Goal: Use online tool/utility: Utilize a website feature to perform a specific function

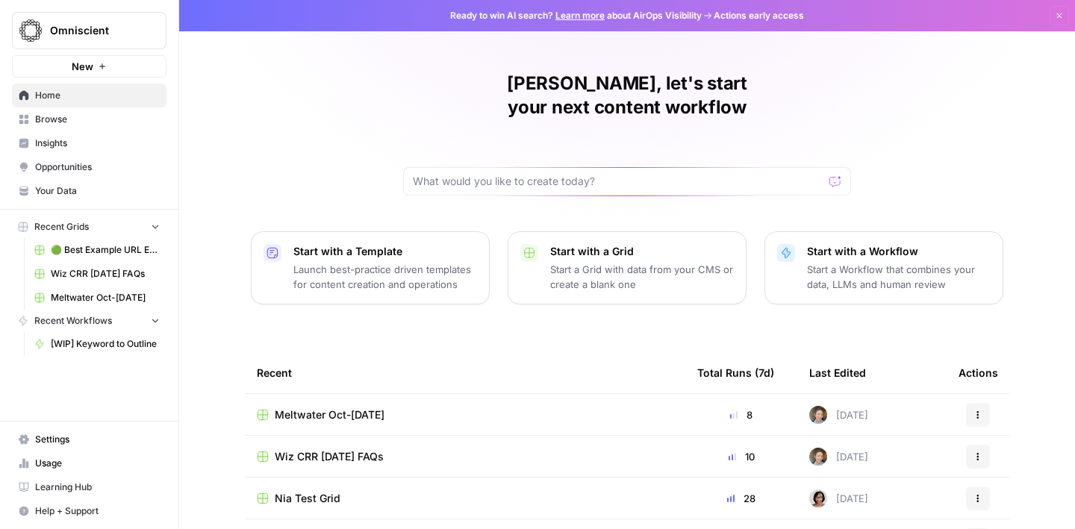
click at [83, 124] on span "Browse" at bounding box center [97, 119] width 125 height 13
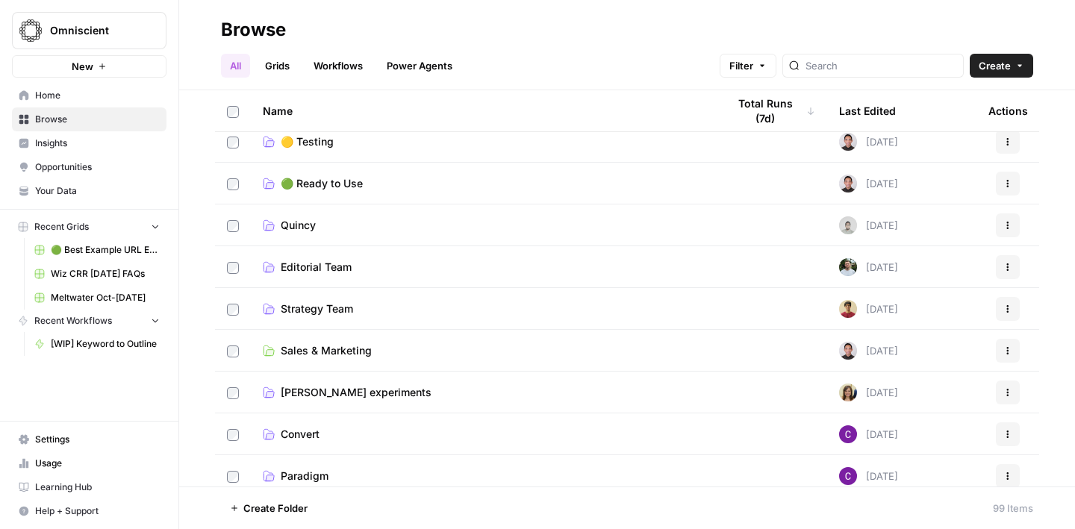
scroll to position [87, 0]
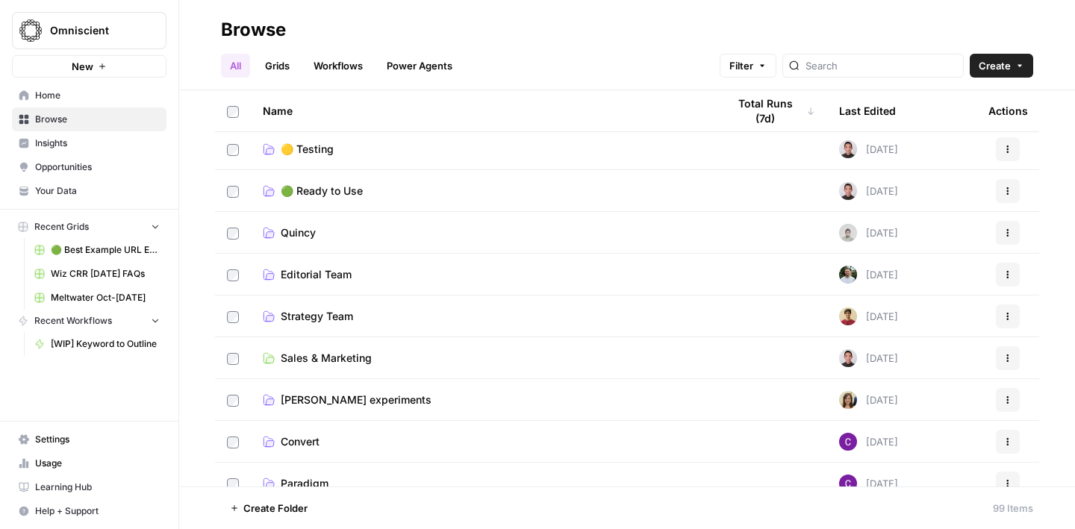
click at [347, 270] on span "Editorial Team" at bounding box center [316, 274] width 71 height 15
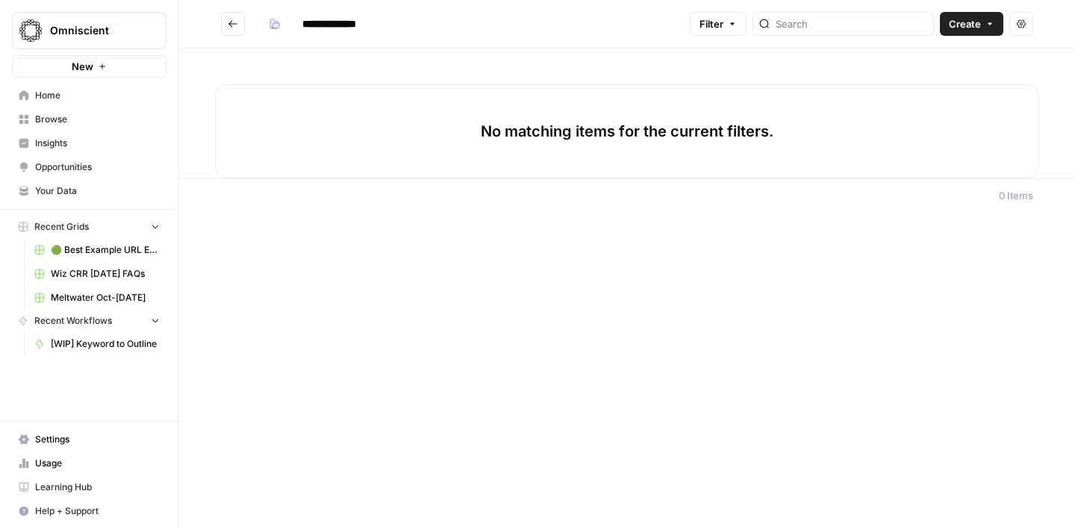
click at [221, 19] on button "Go back" at bounding box center [233, 24] width 24 height 24
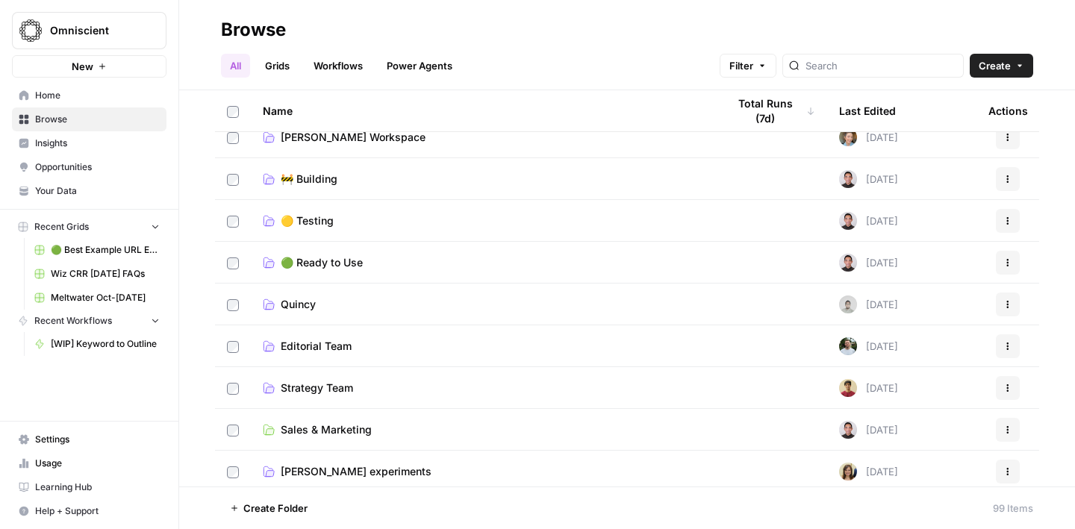
scroll to position [15, 0]
click at [274, 219] on icon at bounding box center [269, 222] width 12 height 12
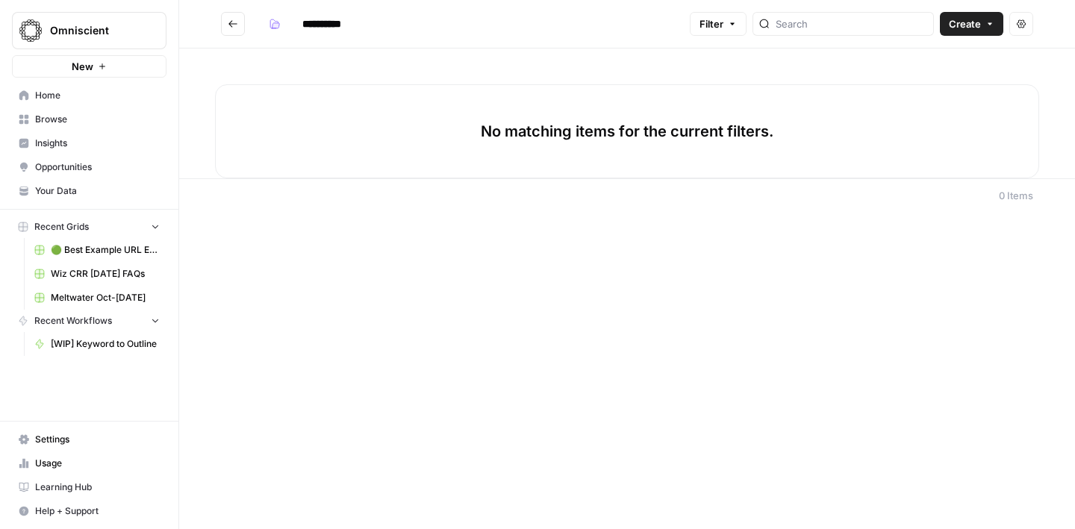
click at [226, 15] on button "Go back" at bounding box center [233, 24] width 24 height 24
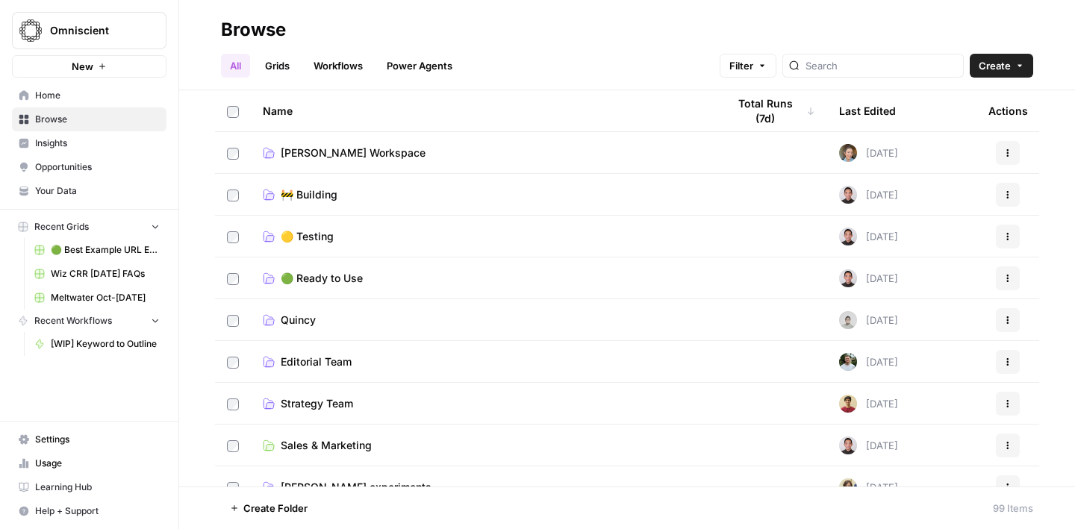
click at [351, 287] on td "🟢 Ready to Use" at bounding box center [483, 277] width 464 height 41
click at [323, 277] on span "🟢 Ready to Use" at bounding box center [322, 278] width 82 height 15
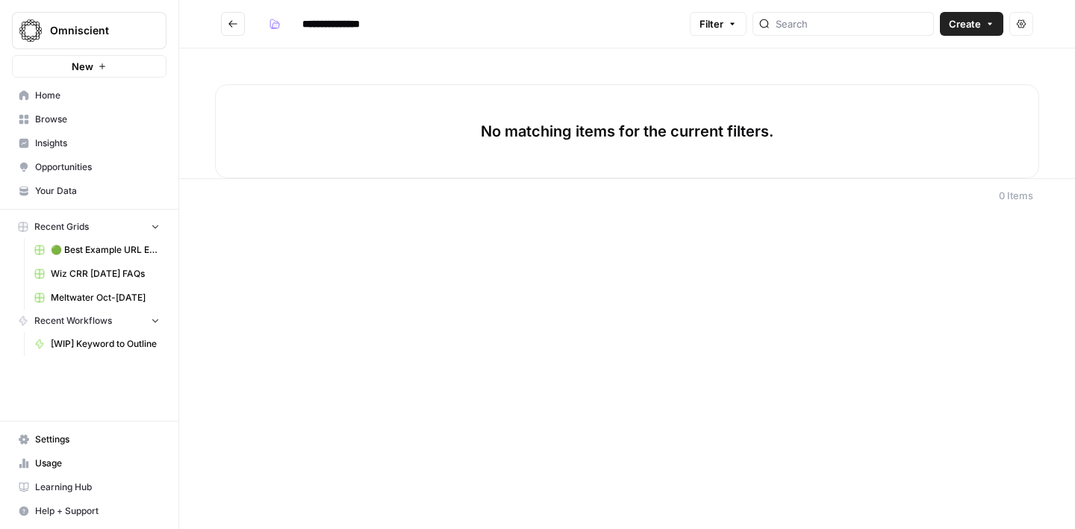
click at [228, 22] on icon "Go back" at bounding box center [233, 24] width 10 height 10
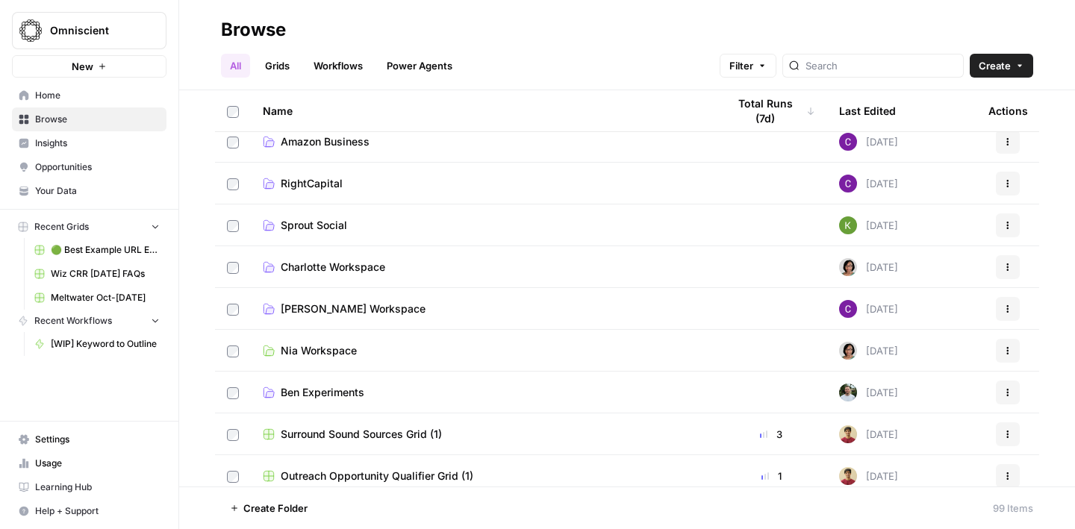
scroll to position [514, 0]
click at [333, 352] on span "Nia Workspace" at bounding box center [319, 349] width 76 height 15
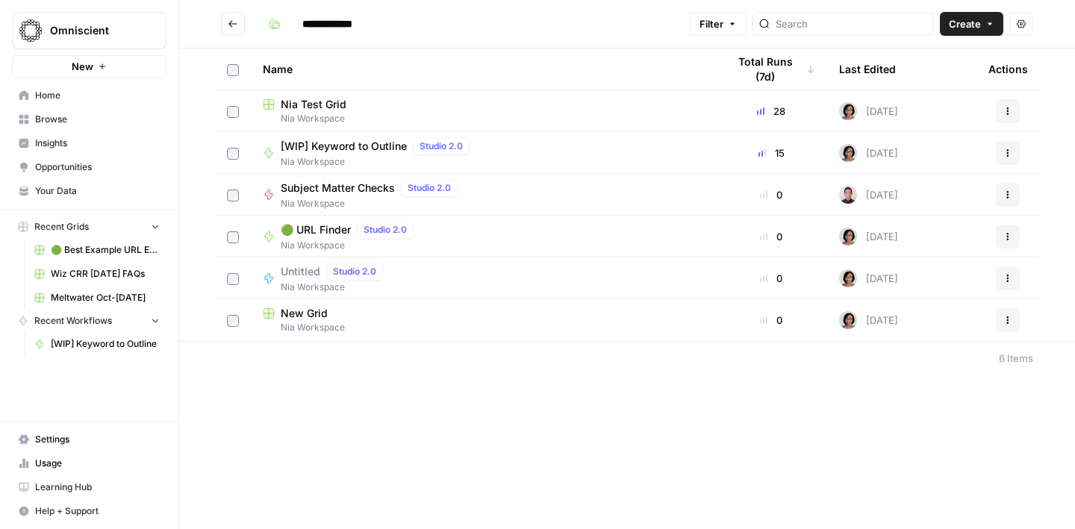
click at [386, 139] on span "[WIP] Keyword to Outline" at bounding box center [344, 146] width 126 height 15
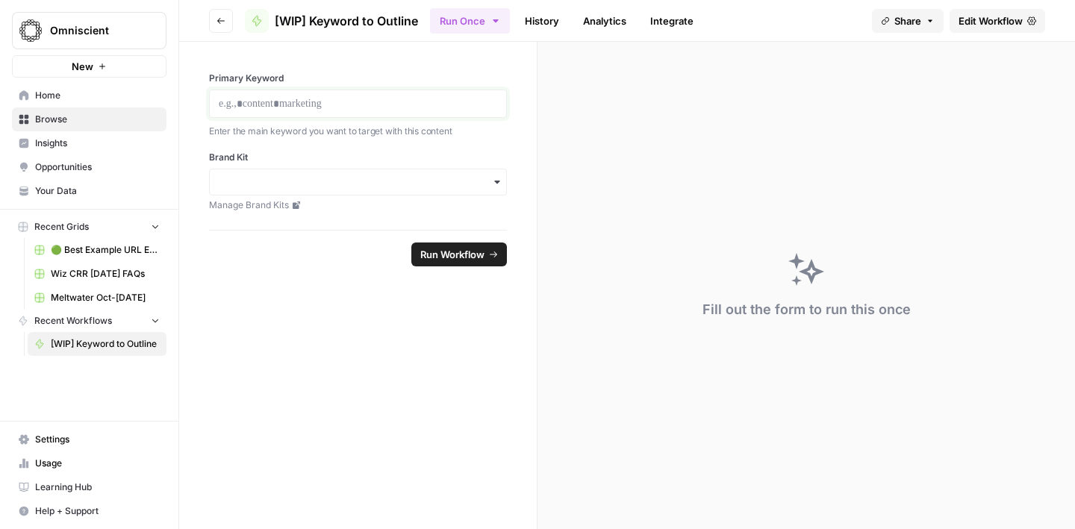
click at [409, 109] on p at bounding box center [358, 103] width 278 height 15
click at [398, 179] on input "Brand Kit" at bounding box center [358, 182] width 278 height 15
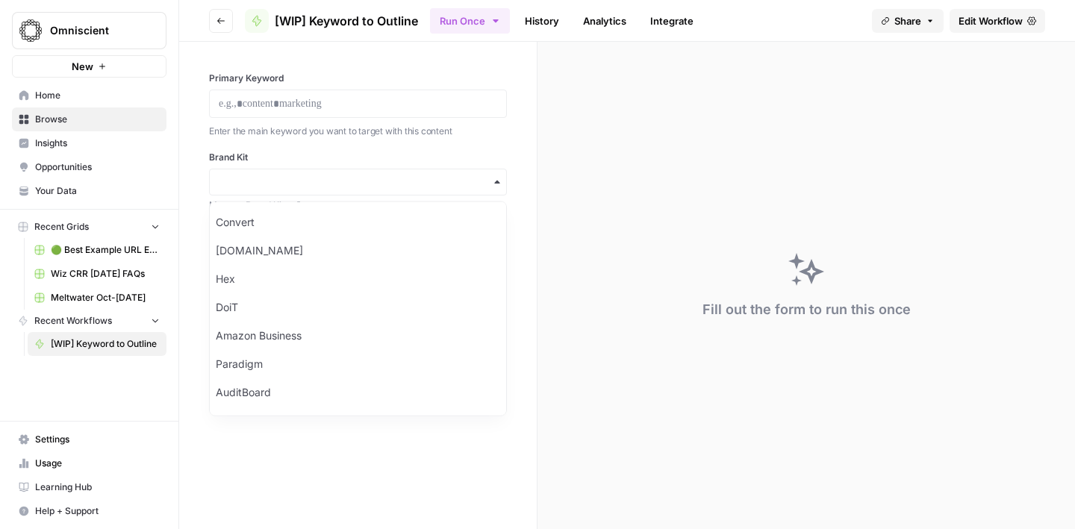
scroll to position [422, 0]
click at [293, 389] on div "Meltwater" at bounding box center [358, 395] width 296 height 28
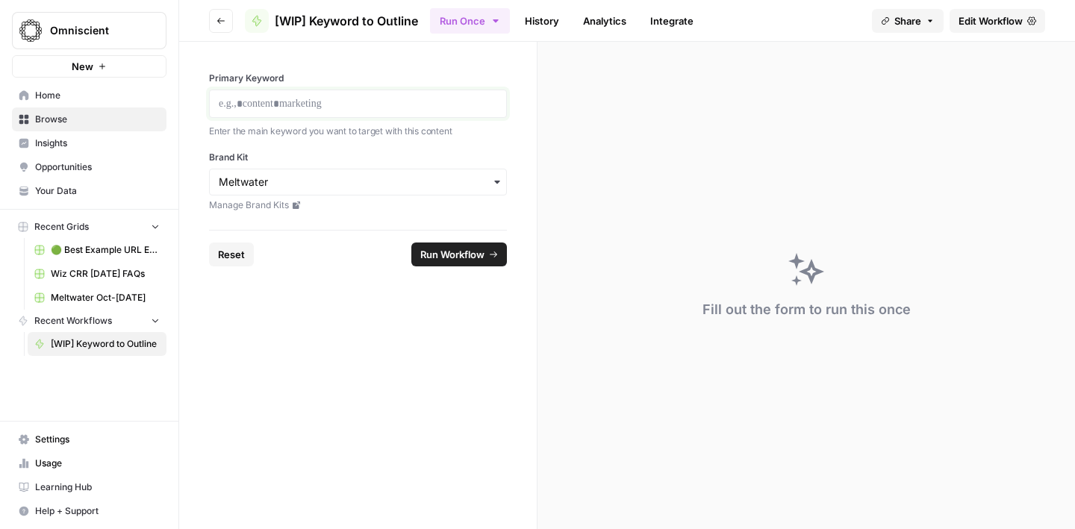
click at [304, 99] on p at bounding box center [358, 103] width 278 height 15
click at [484, 256] on button "Run Workflow" at bounding box center [459, 255] width 96 height 24
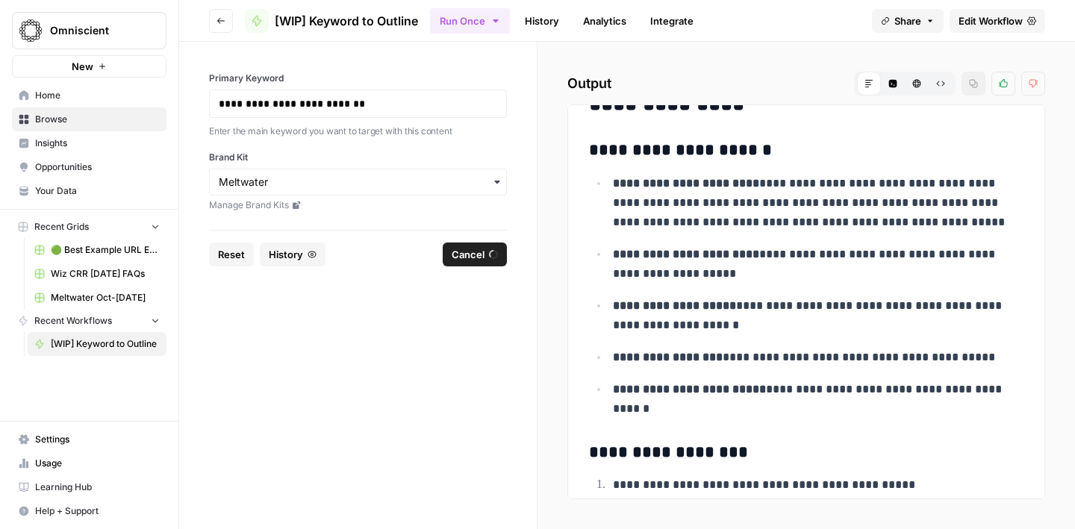
scroll to position [0, 0]
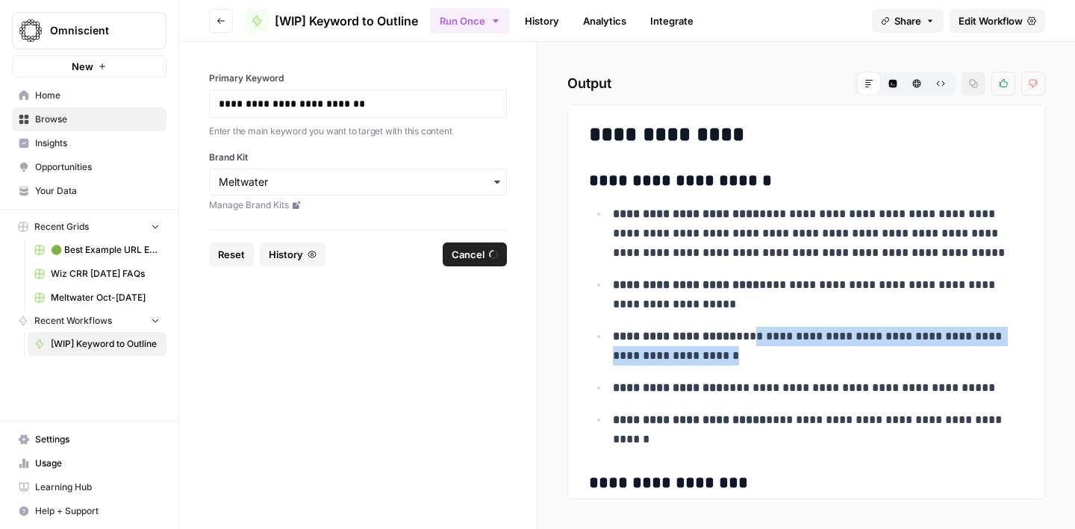
drag, startPoint x: 713, startPoint y: 358, endPoint x: 742, endPoint y: 338, distance: 35.4
click at [742, 338] on p "**********" at bounding box center [818, 346] width 410 height 39
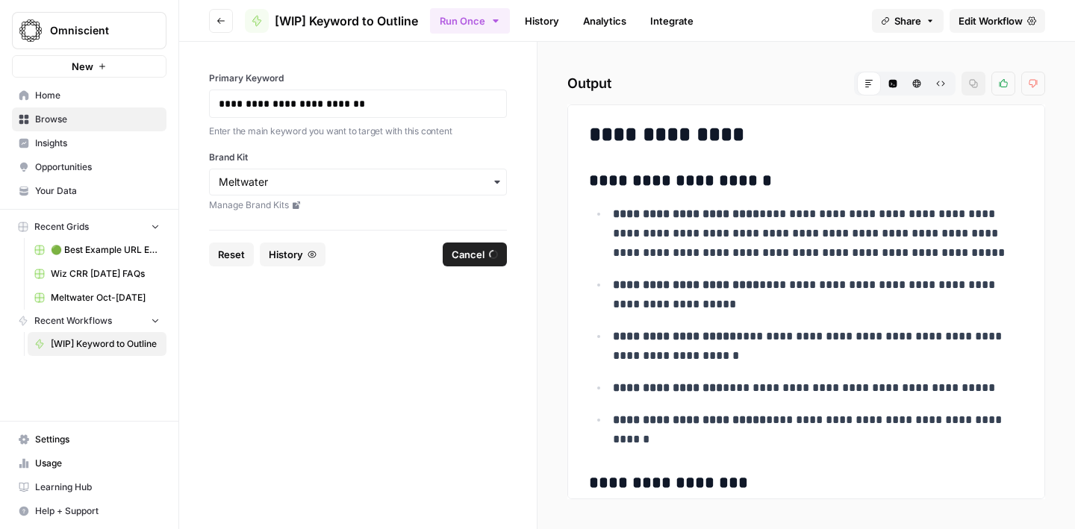
click at [776, 378] on p "**********" at bounding box center [818, 387] width 410 height 19
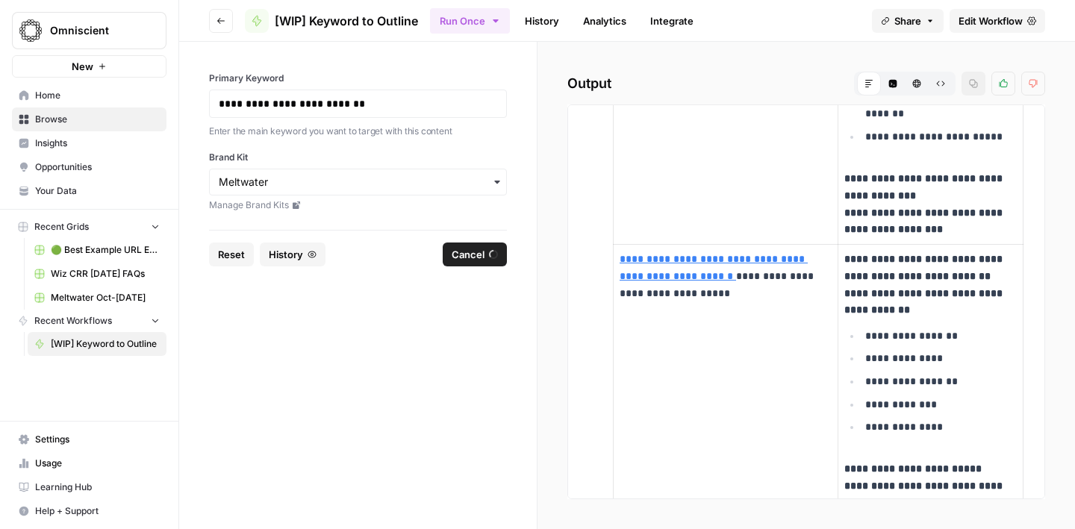
scroll to position [2926, 0]
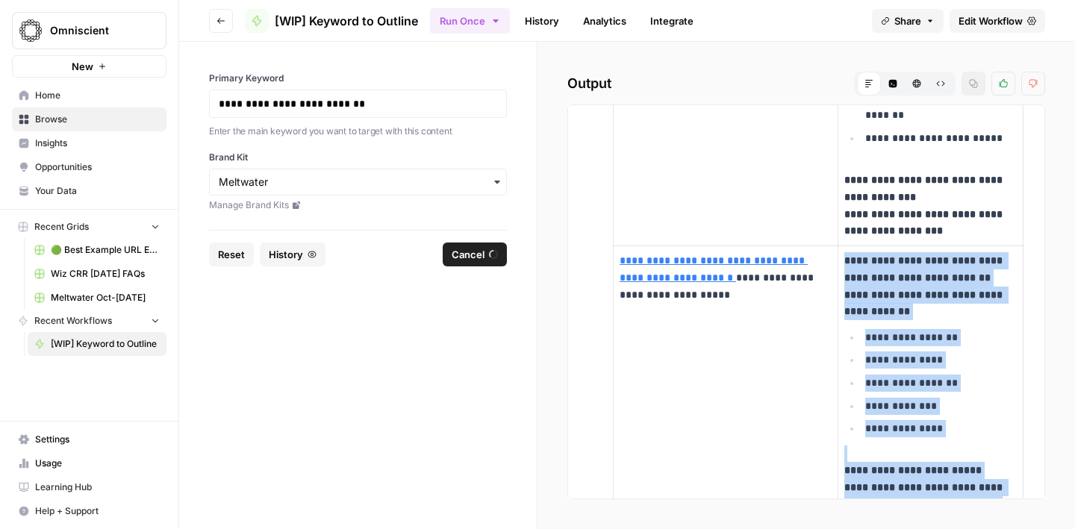
drag, startPoint x: 987, startPoint y: 439, endPoint x: 843, endPoint y: 198, distance: 280.8
click at [843, 246] on td "**********" at bounding box center [930, 382] width 186 height 273
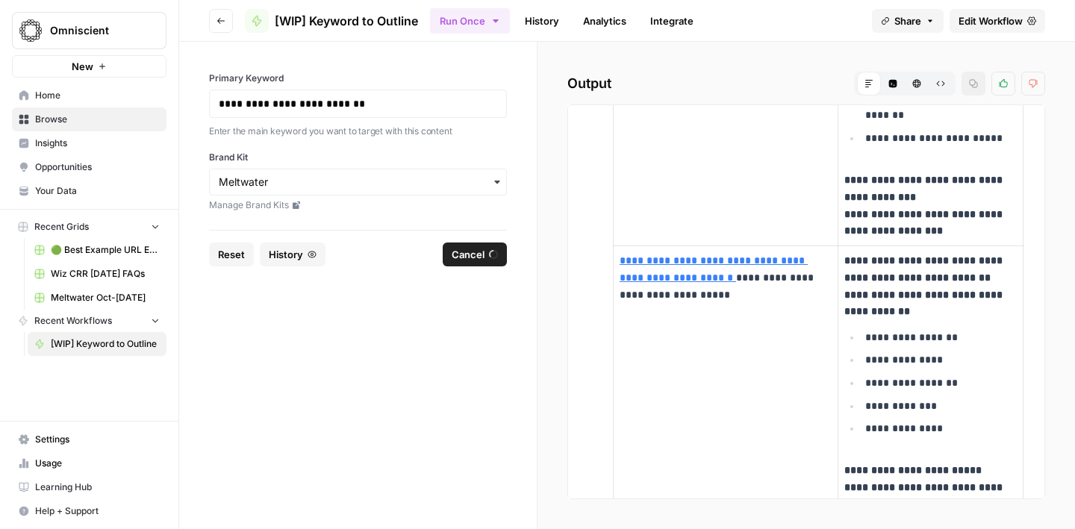
click at [996, 445] on p "**********" at bounding box center [930, 479] width 173 height 68
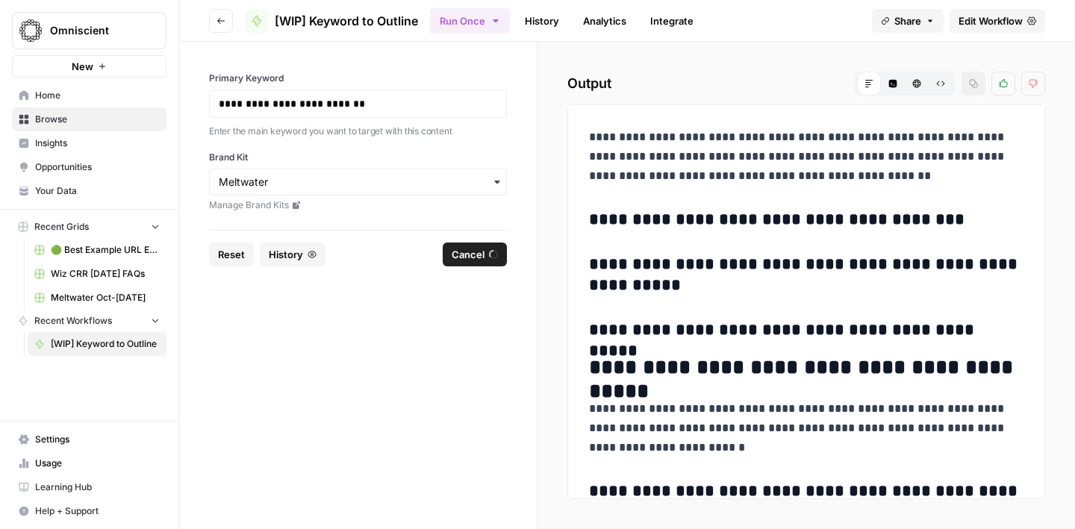
scroll to position [0, 0]
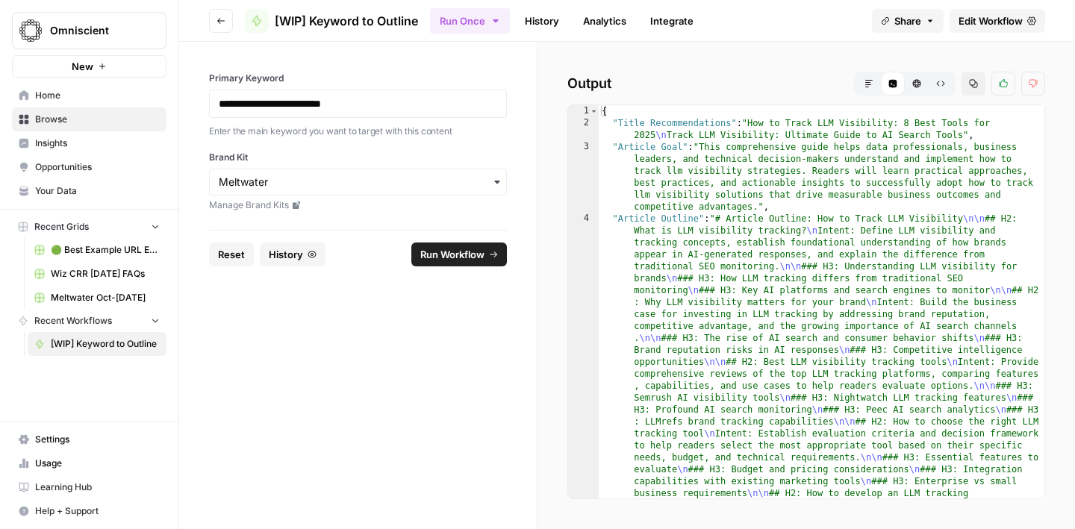
click at [867, 83] on icon "button" at bounding box center [868, 83] width 9 height 9
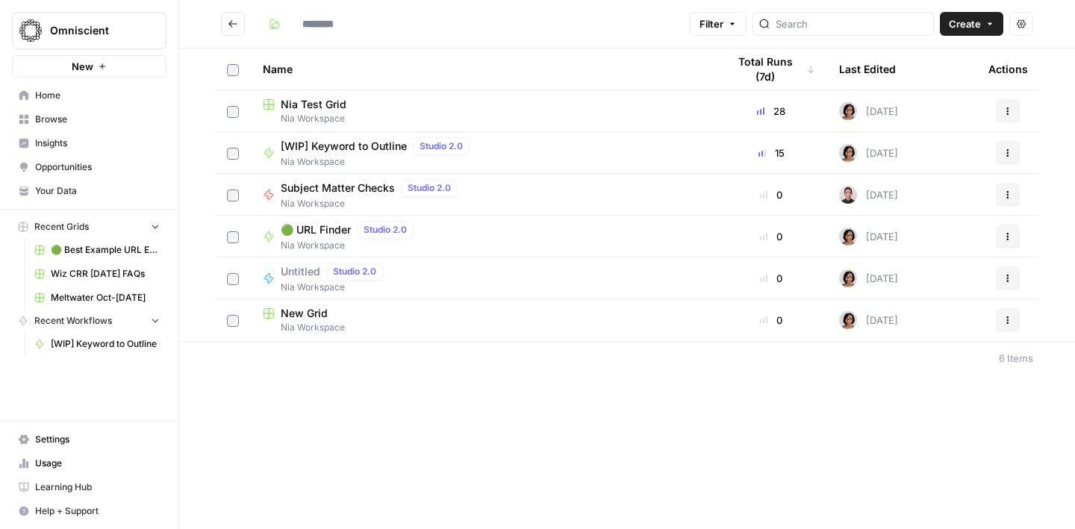
type input "**********"
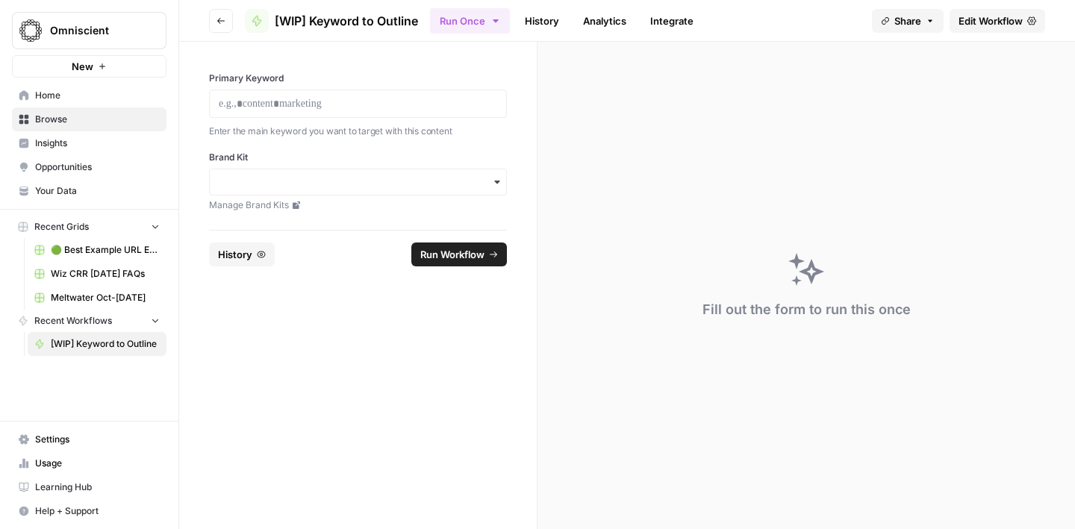
click at [551, 26] on link "History" at bounding box center [542, 21] width 52 height 24
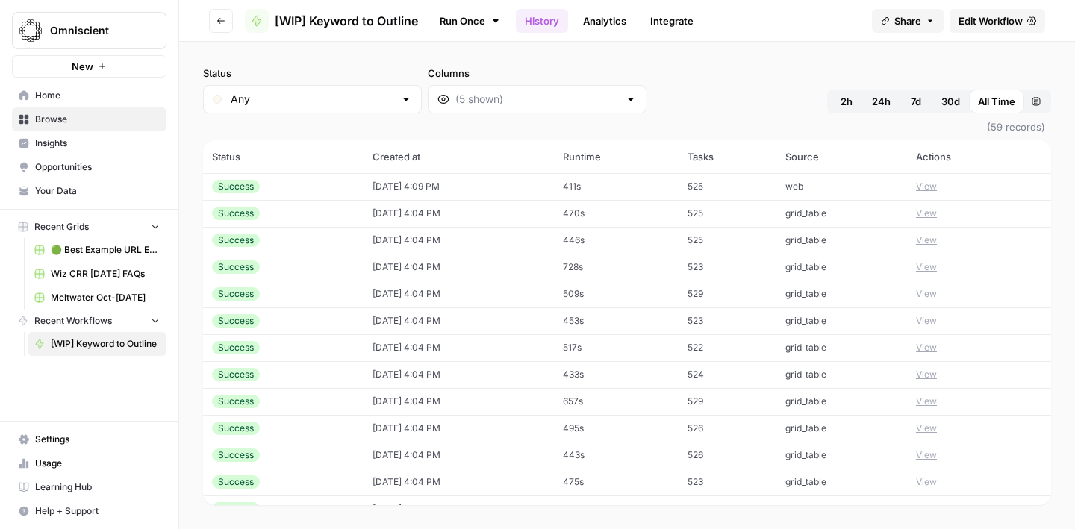
click at [932, 185] on button "View" at bounding box center [926, 186] width 21 height 13
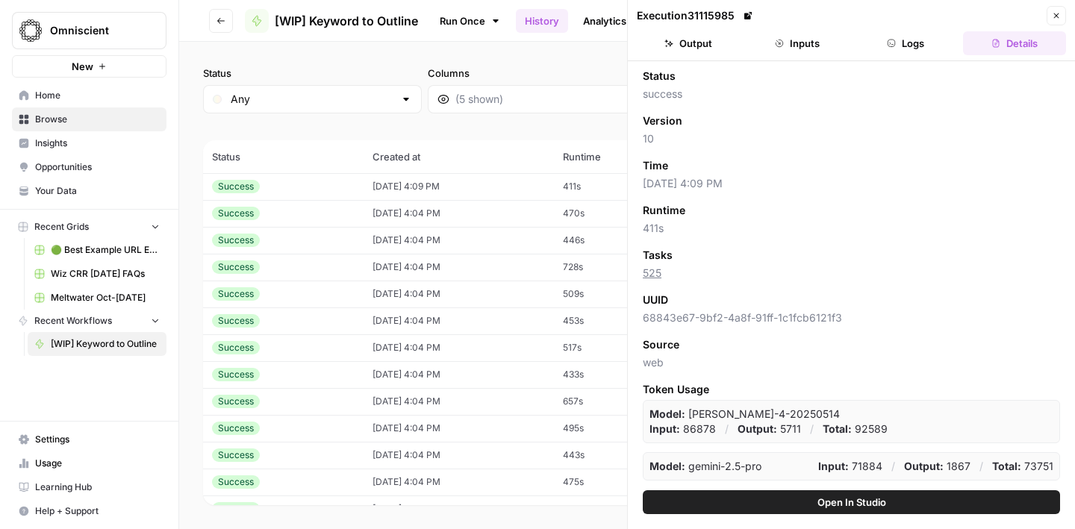
click at [702, 46] on button "Output" at bounding box center [688, 43] width 103 height 24
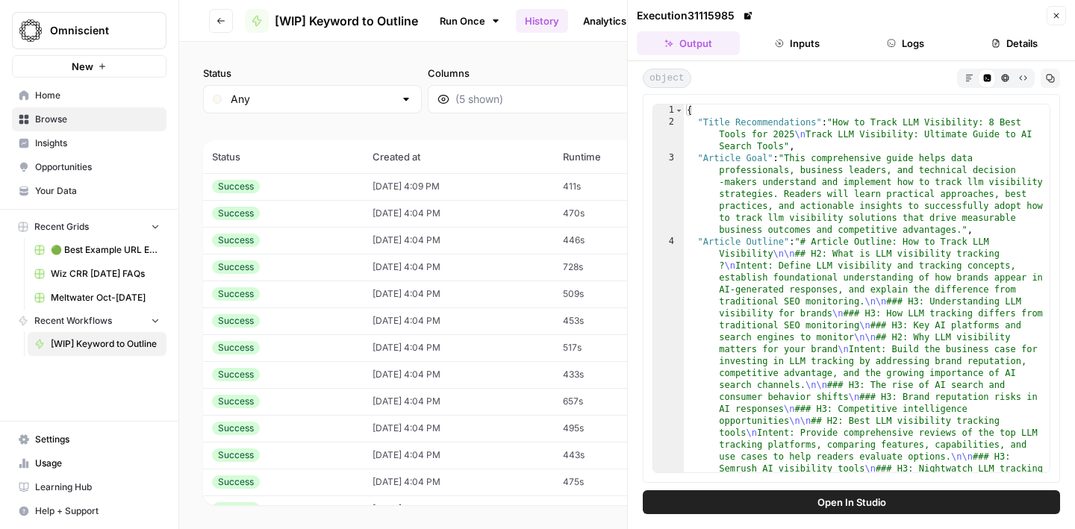
click at [970, 76] on icon "button" at bounding box center [969, 78] width 8 height 8
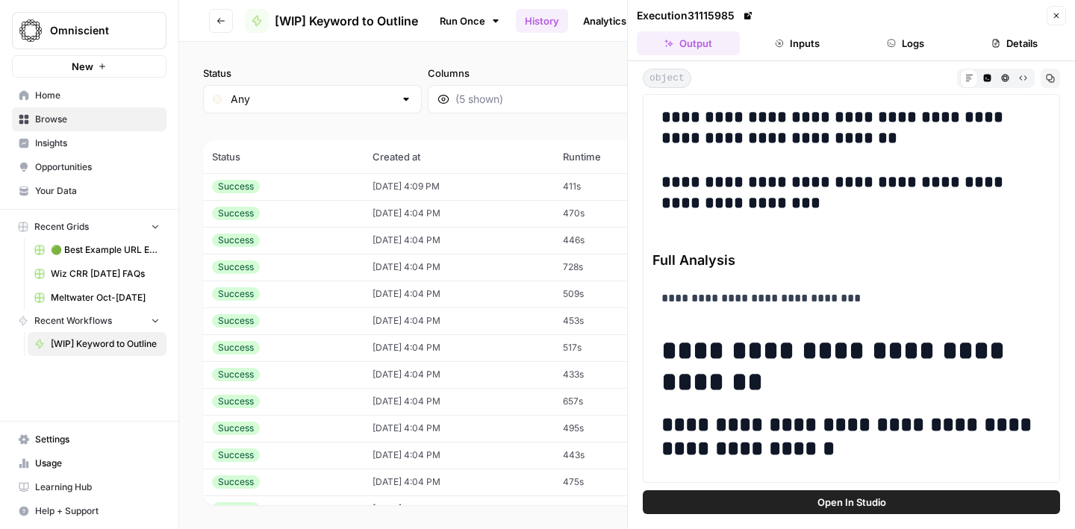
scroll to position [2807, 0]
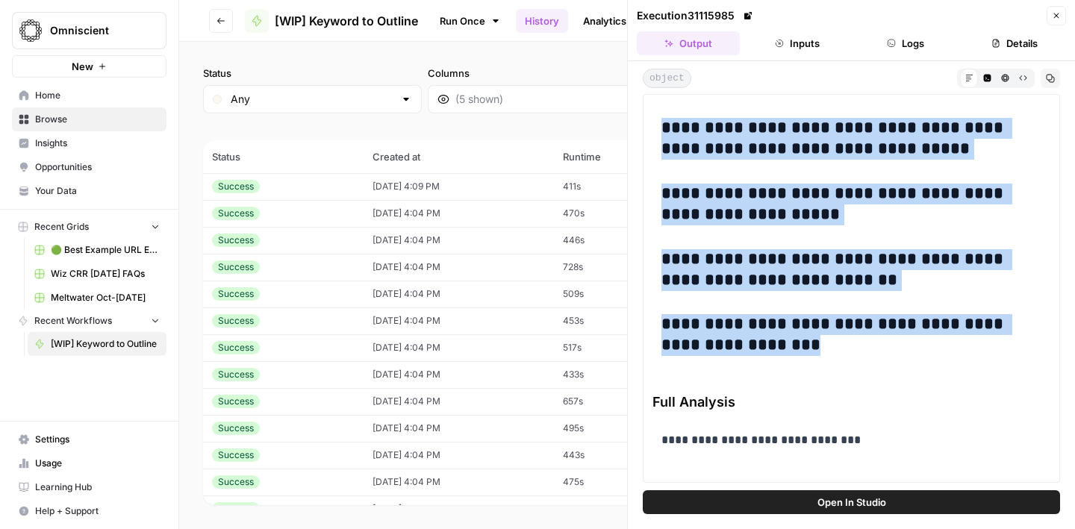
drag, startPoint x: 660, startPoint y: 207, endPoint x: 973, endPoint y: 381, distance: 358.1
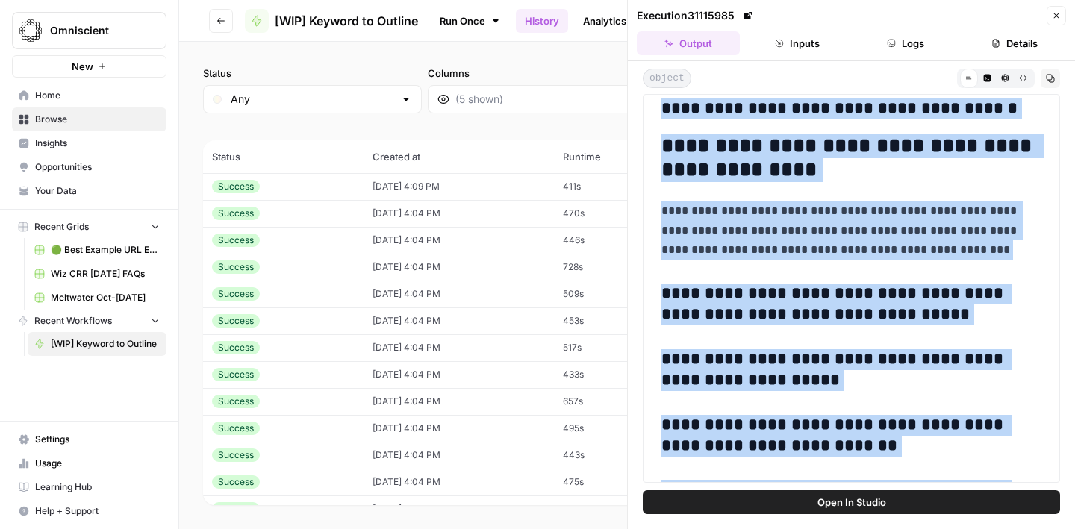
scroll to position [2642, 0]
copy div "**********"
